Goal: Task Accomplishment & Management: Complete application form

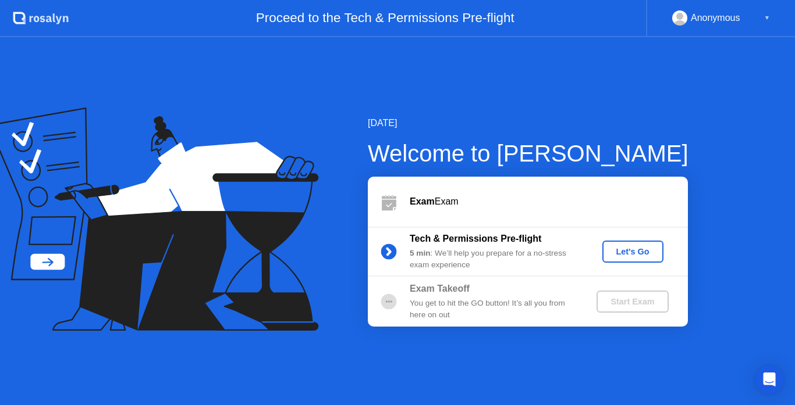
click at [636, 254] on div "Let's Go" at bounding box center [633, 251] width 52 height 9
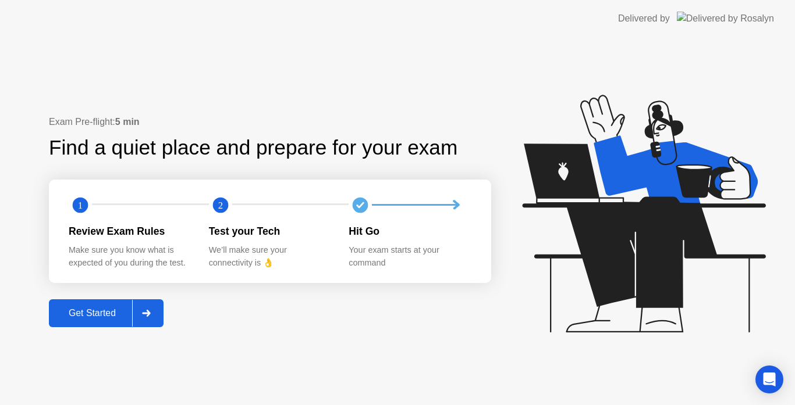
click at [99, 321] on button "Get Started" at bounding box center [106, 314] width 115 height 28
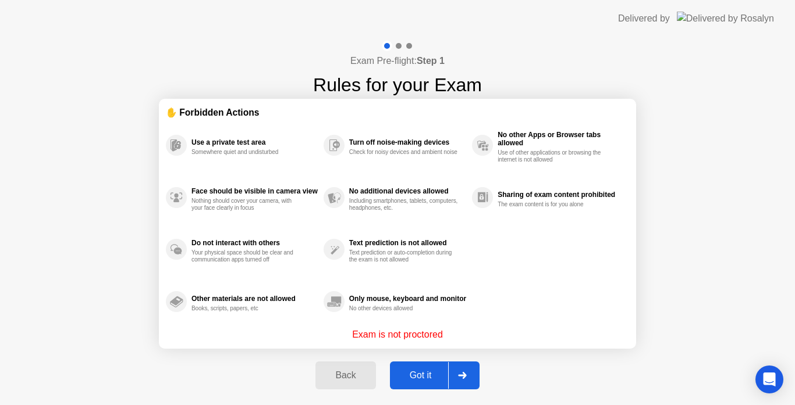
click at [405, 375] on div "Got it" at bounding box center [420, 376] width 55 height 10
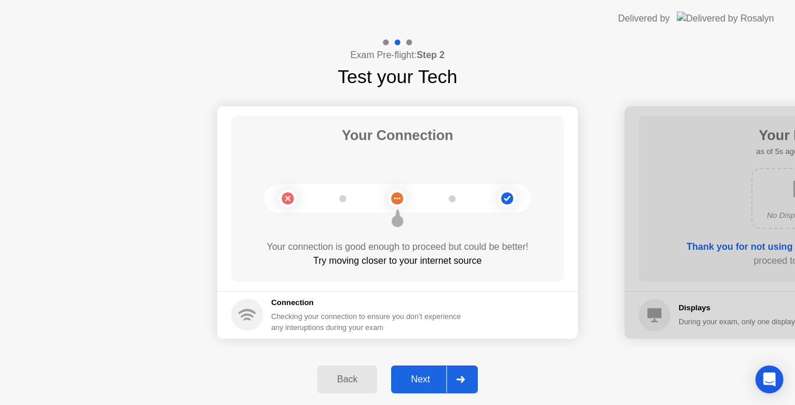
click at [422, 378] on div "Next" at bounding box center [420, 380] width 52 height 10
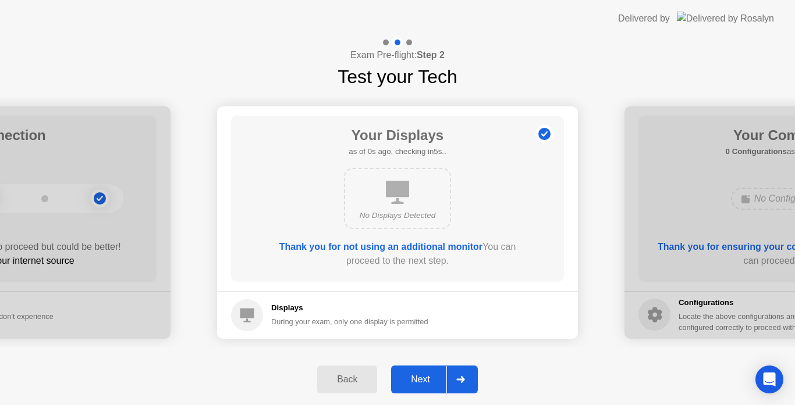
click at [408, 385] on div "Next" at bounding box center [420, 380] width 52 height 10
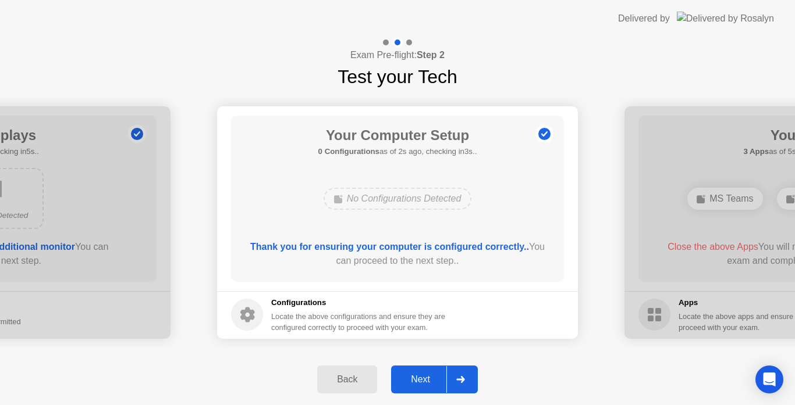
click at [426, 380] on div "Next" at bounding box center [420, 380] width 52 height 10
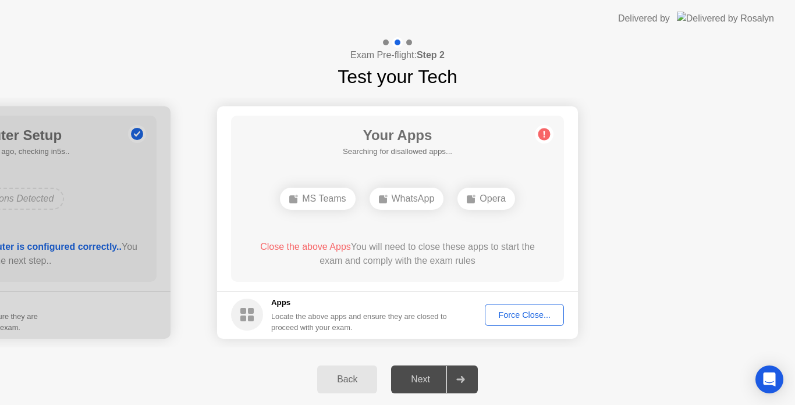
click at [521, 311] on div "Force Close..." at bounding box center [524, 315] width 71 height 9
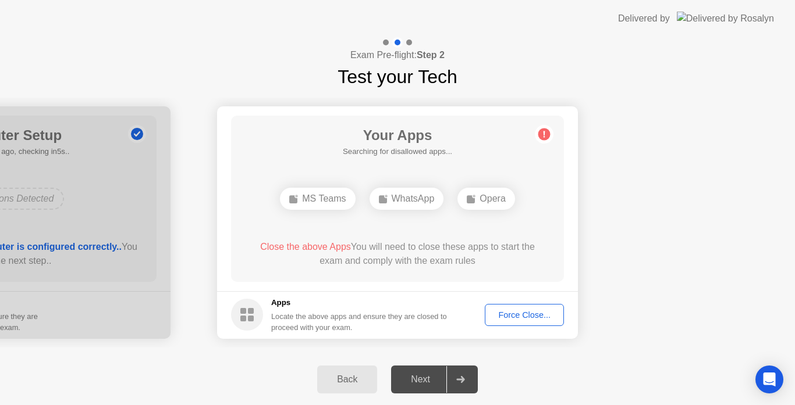
click at [515, 316] on div "Force Close..." at bounding box center [524, 315] width 71 height 9
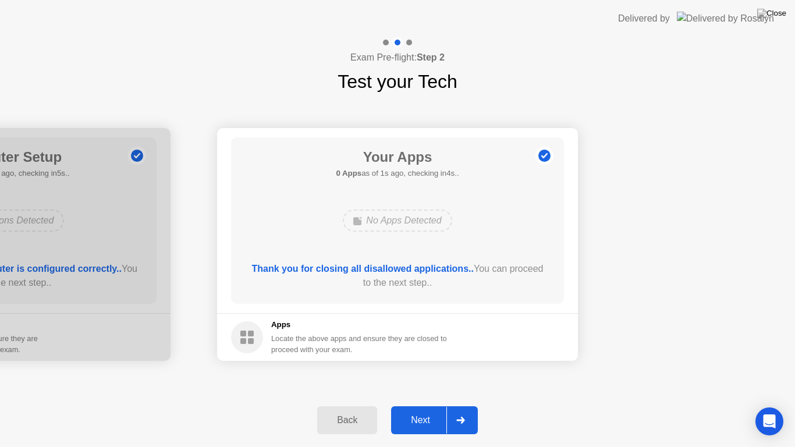
click at [425, 405] on div "Next" at bounding box center [420, 420] width 52 height 10
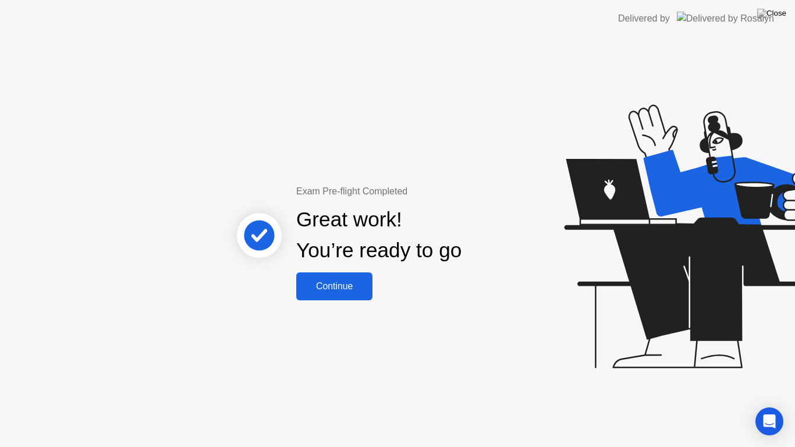
click at [353, 290] on div "Continue" at bounding box center [334, 286] width 69 height 10
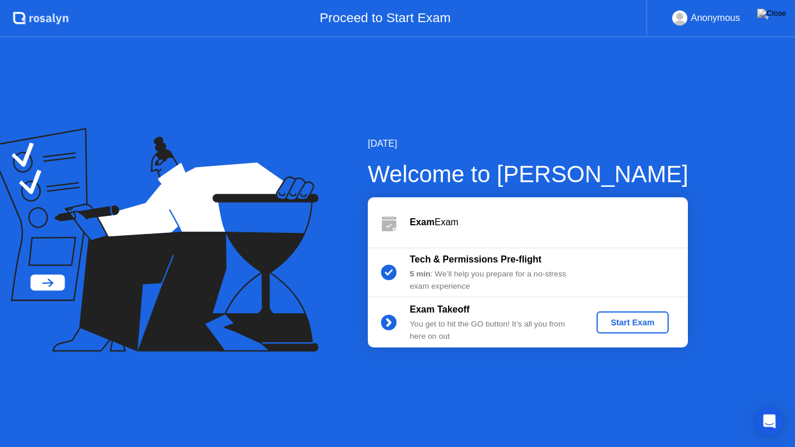
click at [646, 322] on div "Start Exam" at bounding box center [632, 322] width 62 height 9
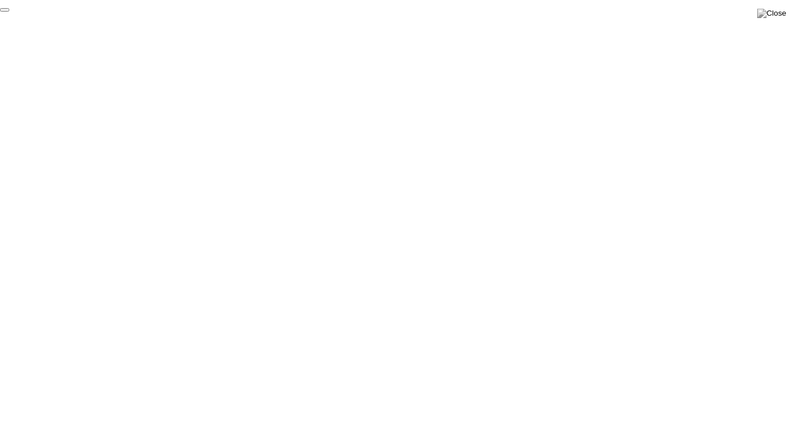
click div "End Proctoring Session"
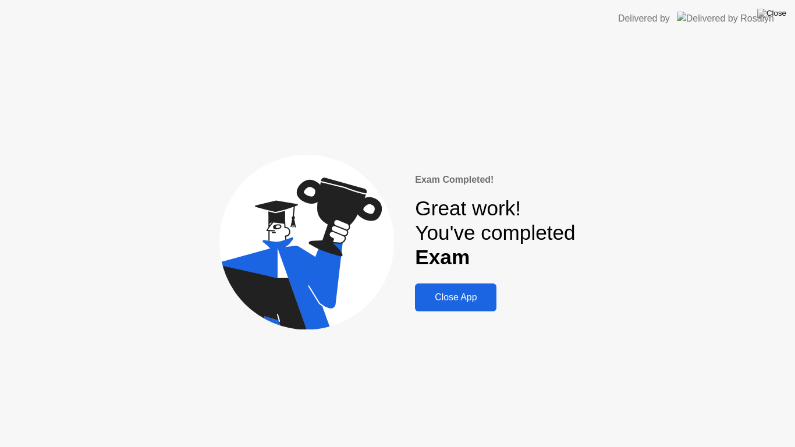
click at [463, 297] on div "Close App" at bounding box center [455, 297] width 74 height 10
